Goal: Obtain resource: Download file/media

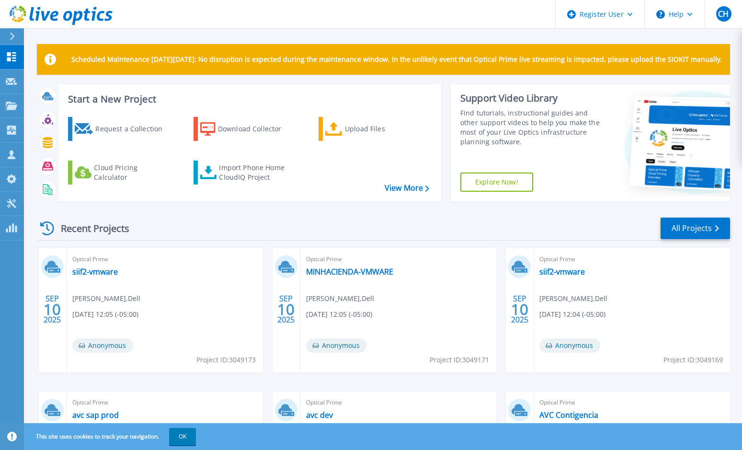
click at [48, 229] on icon at bounding box center [47, 228] width 14 height 14
click at [10, 83] on icon at bounding box center [11, 81] width 11 height 7
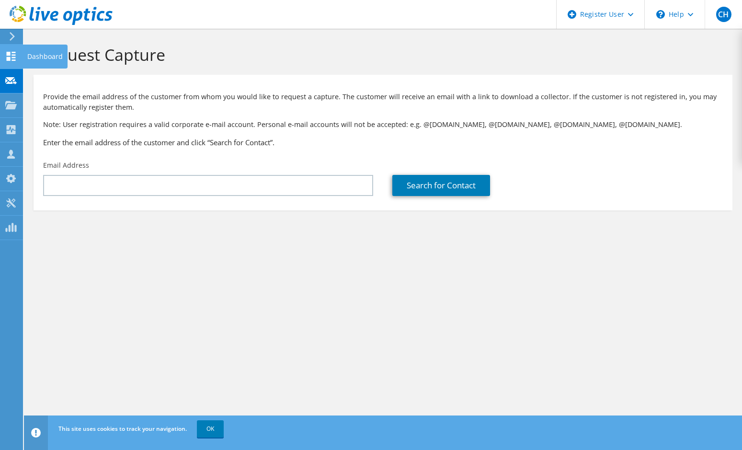
click at [16, 58] on icon at bounding box center [10, 56] width 11 height 9
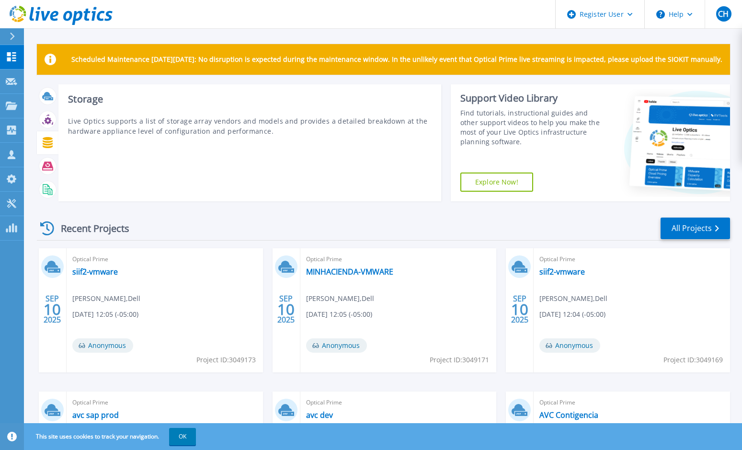
click at [47, 143] on icon at bounding box center [47, 142] width 11 height 11
click at [49, 171] on icon at bounding box center [47, 165] width 11 height 11
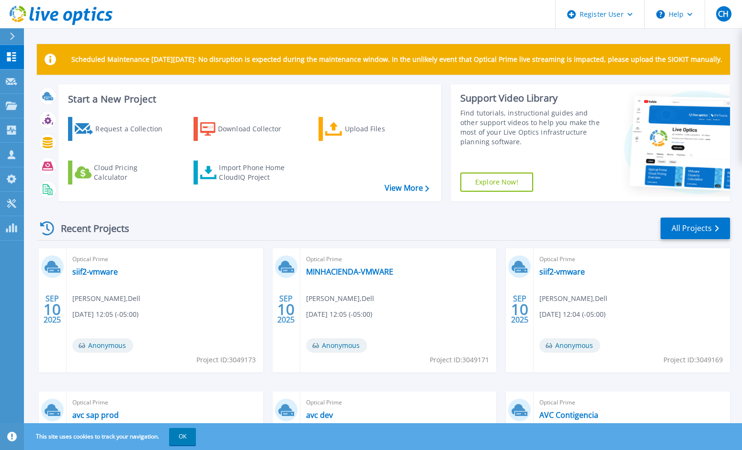
click at [52, 228] on icon at bounding box center [47, 228] width 14 height 14
click at [14, 82] on icon at bounding box center [11, 81] width 11 height 7
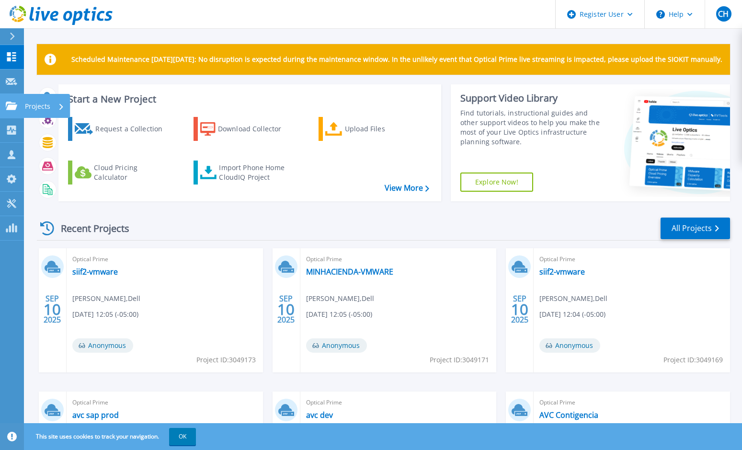
click at [14, 104] on icon at bounding box center [11, 106] width 11 height 8
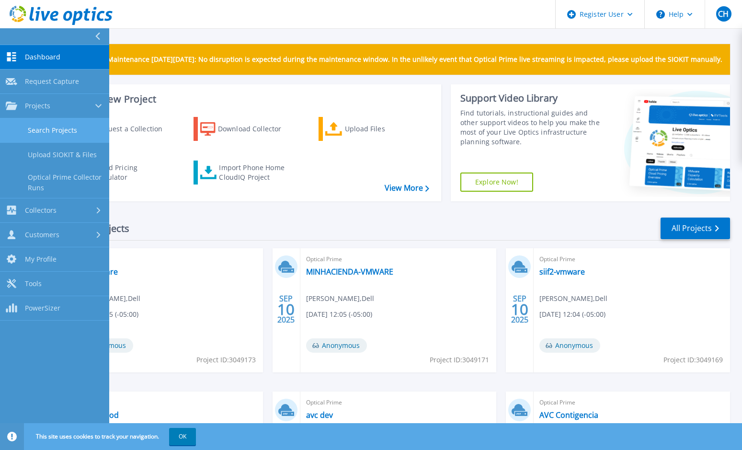
click at [61, 125] on link "Search Projects" at bounding box center [54, 130] width 109 height 24
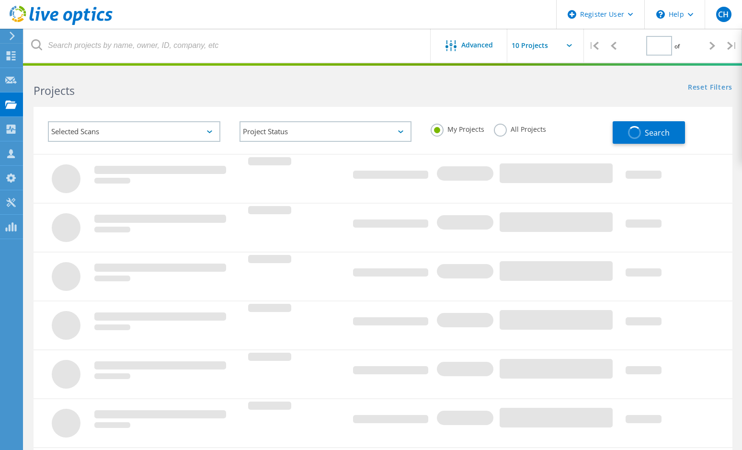
type input "1"
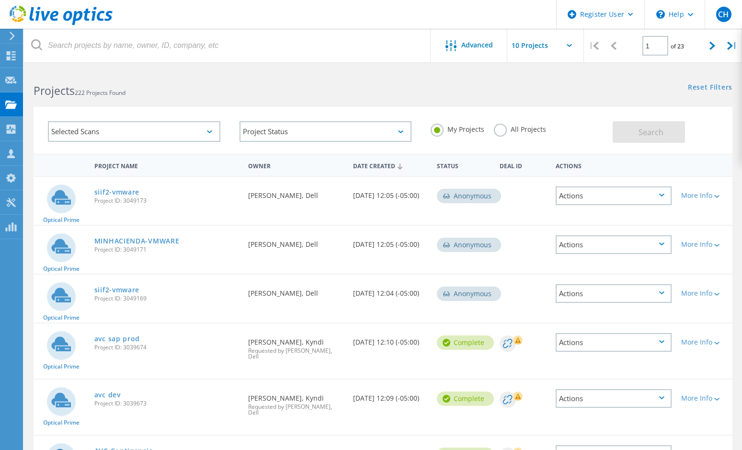
click at [502, 129] on label "All Projects" at bounding box center [520, 128] width 52 height 9
click at [0, 0] on input "All Projects" at bounding box center [0, 0] width 0 height 0
click at [636, 132] on button "Search" at bounding box center [648, 132] width 72 height 22
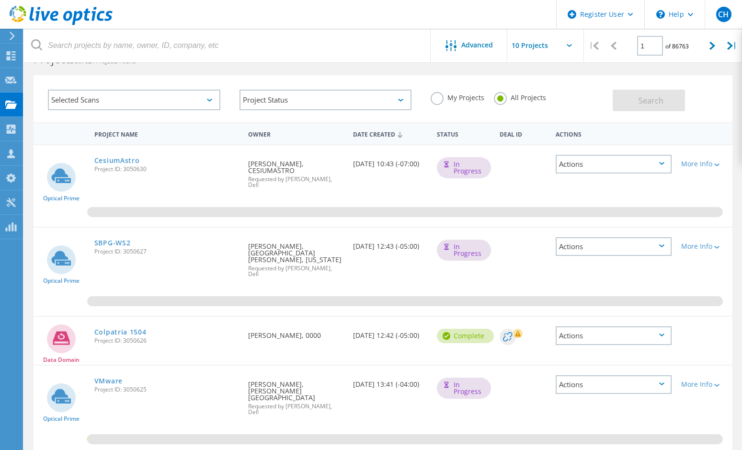
scroll to position [48, 0]
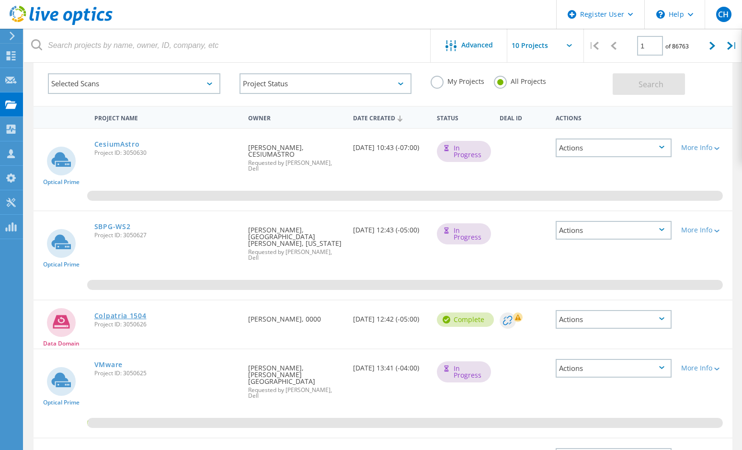
click at [129, 312] on link "Colpatria 1504" at bounding box center [120, 315] width 52 height 7
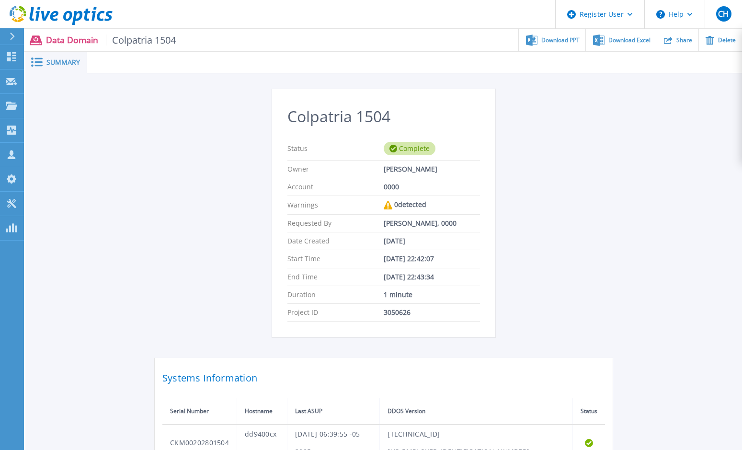
click at [396, 204] on div "0 detected" at bounding box center [432, 205] width 96 height 9
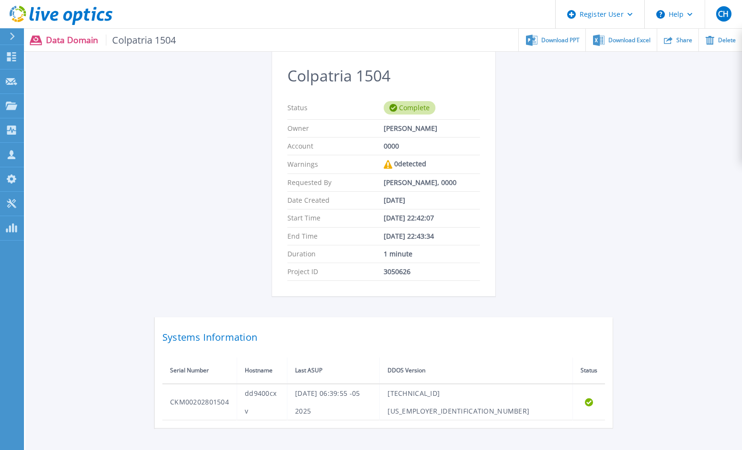
scroll to position [81, 0]
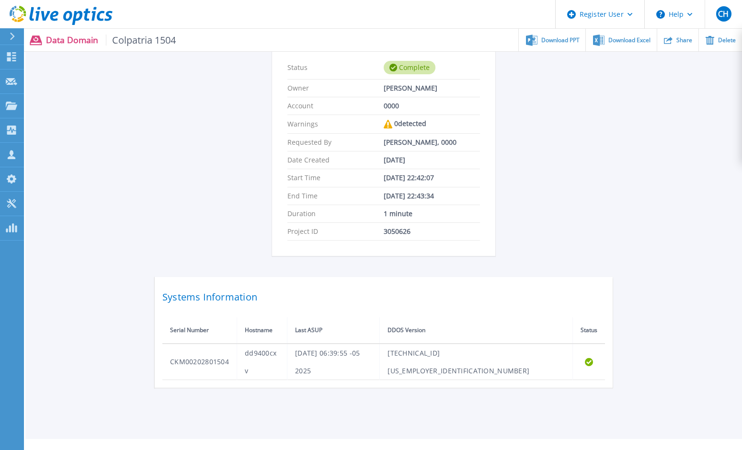
click at [138, 37] on span "Colpatria 1504" at bounding box center [141, 39] width 70 height 11
click at [570, 39] on span "Download PPT" at bounding box center [560, 40] width 38 height 6
click at [622, 123] on div "Colpatria 1504 Status Complete Owner ANDRES RAMIREZ Account 0000 Warnings 0 det…" at bounding box center [383, 196] width 716 height 409
click at [620, 41] on span "Download Excel" at bounding box center [629, 40] width 42 height 6
click at [659, 168] on div "Colpatria 1504 Status Complete Owner ANDRES RAMIREZ Account 0000 Warnings 0 det…" at bounding box center [383, 196] width 716 height 409
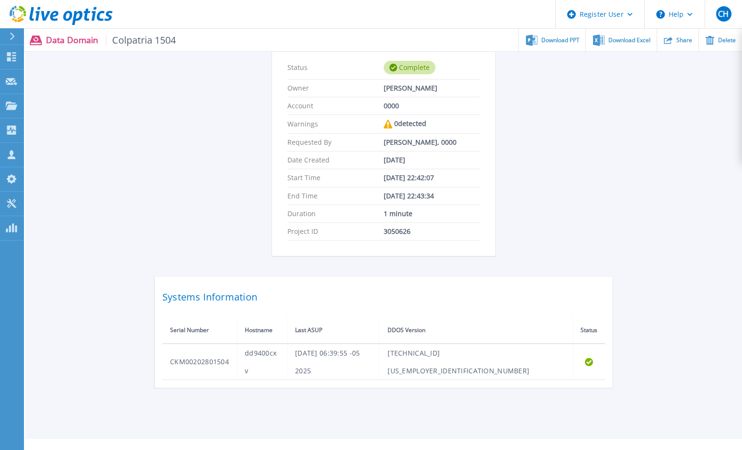
click at [75, 39] on p "Data Domain Colpatria 1504" at bounding box center [111, 39] width 130 height 11
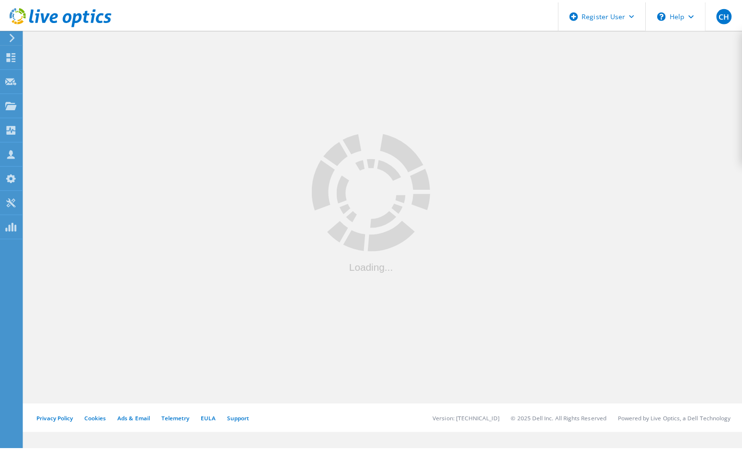
scroll to position [48, 0]
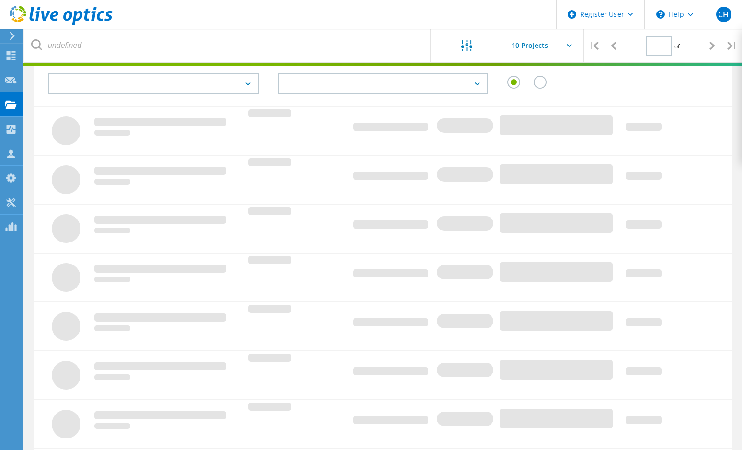
type input "1"
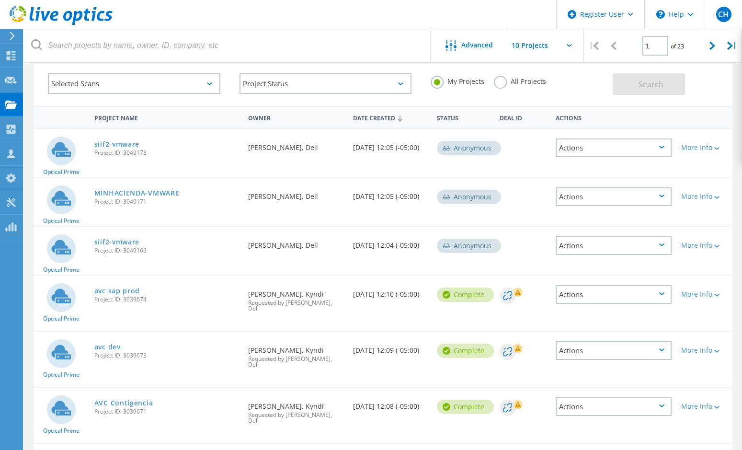
click at [506, 81] on label "All Projects" at bounding box center [520, 80] width 52 height 9
click at [0, 0] on input "All Projects" at bounding box center [0, 0] width 0 height 0
click at [645, 84] on span "Search" at bounding box center [650, 84] width 25 height 11
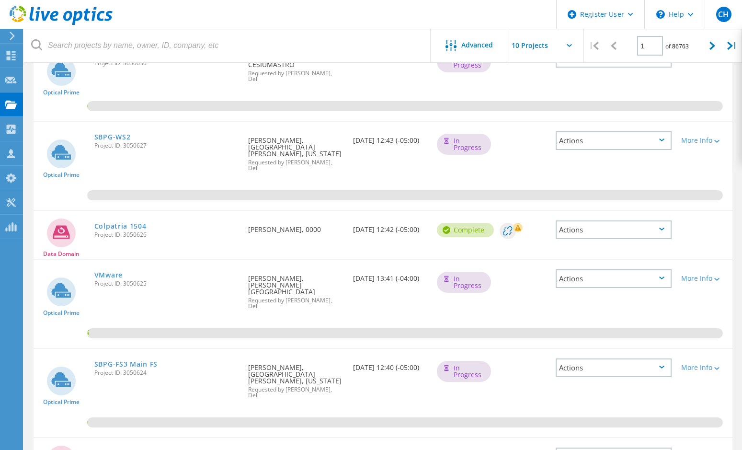
scroll to position [239, 0]
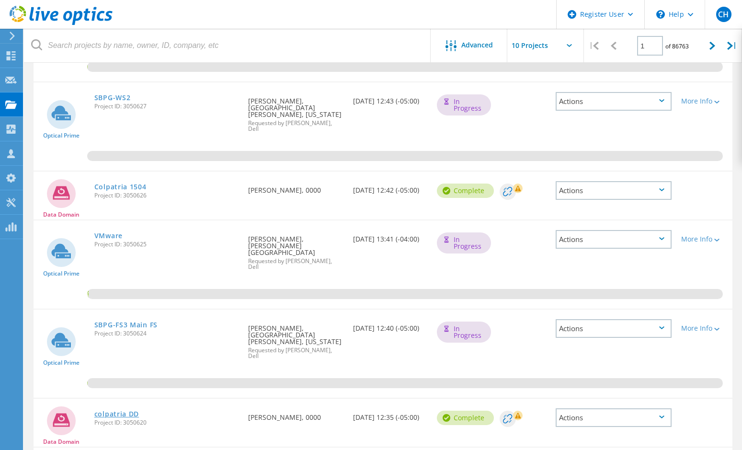
click at [117, 410] on link "colpatria DD" at bounding box center [116, 413] width 45 height 7
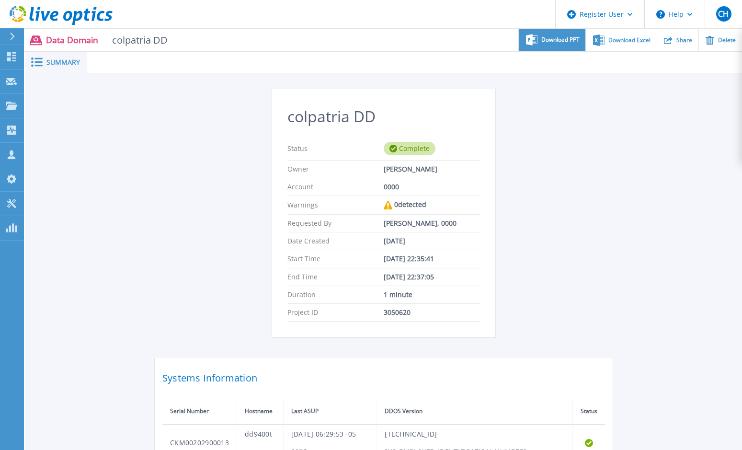
click at [566, 45] on div "Download PPT" at bounding box center [552, 40] width 67 height 23
click at [669, 203] on div "colpatria DD Status Complete Owner [PERSON_NAME] Account 0000 Warnings 0 detect…" at bounding box center [383, 277] width 716 height 409
click at [633, 44] on div "Download Excel" at bounding box center [621, 40] width 70 height 23
click at [99, 257] on div "colpatria DD Status Complete Owner [PERSON_NAME] Account 0000 Warnings 0 detect…" at bounding box center [383, 277] width 716 height 409
